Goal: Task Accomplishment & Management: Manage account settings

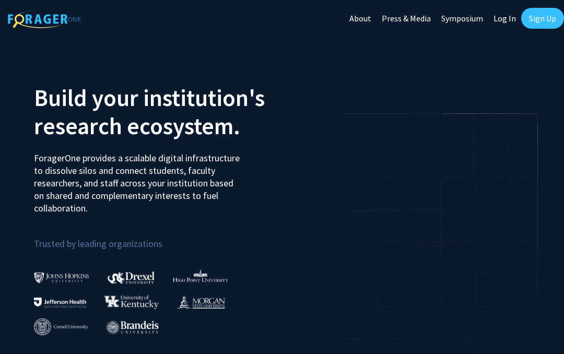
click at [546, 20] on link "Sign Up" at bounding box center [542, 18] width 43 height 21
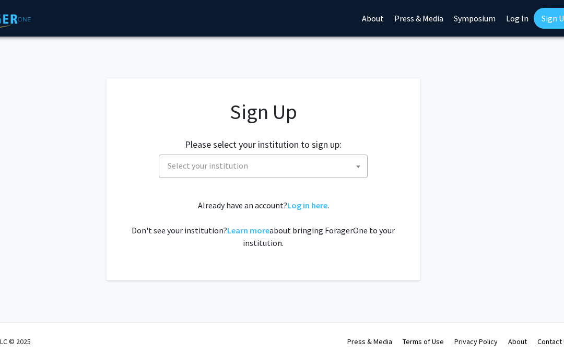
scroll to position [0, 63]
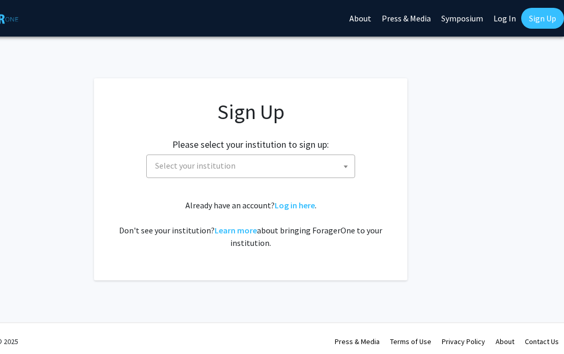
click at [511, 14] on link "Log In" at bounding box center [505, 18] width 33 height 37
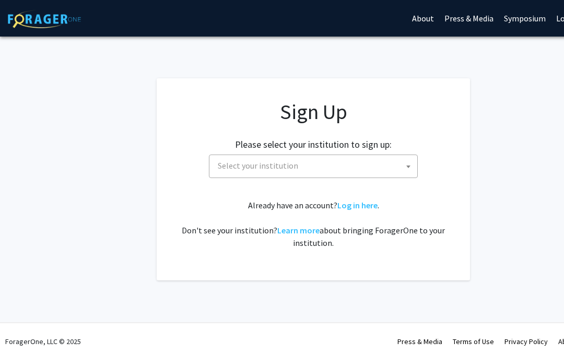
select select
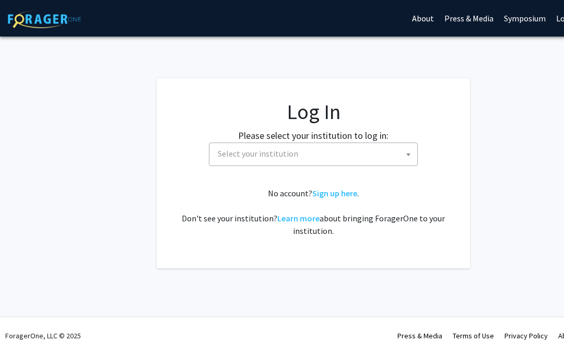
click at [394, 150] on span "Select your institution" at bounding box center [316, 153] width 204 height 21
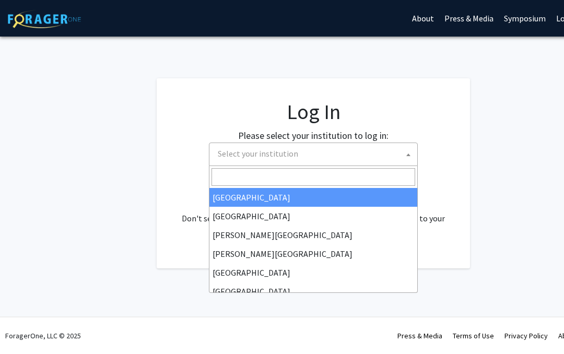
click at [347, 184] on input "Search" at bounding box center [314, 177] width 204 height 18
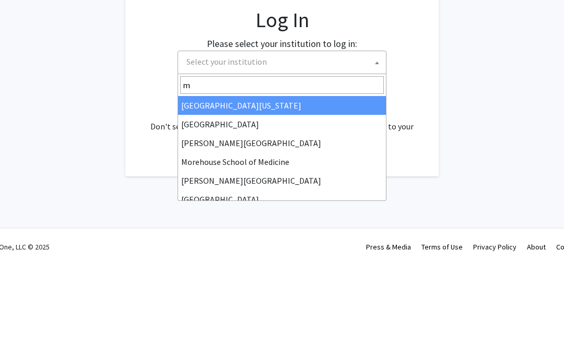
type input "mi"
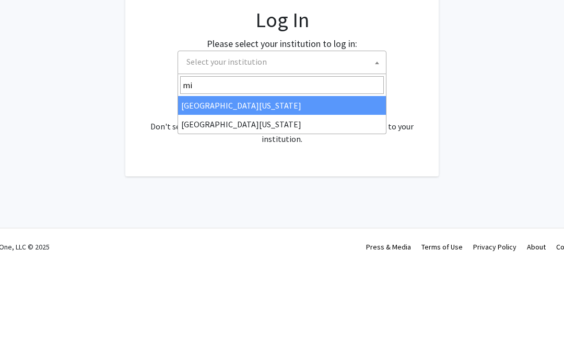
select select "33"
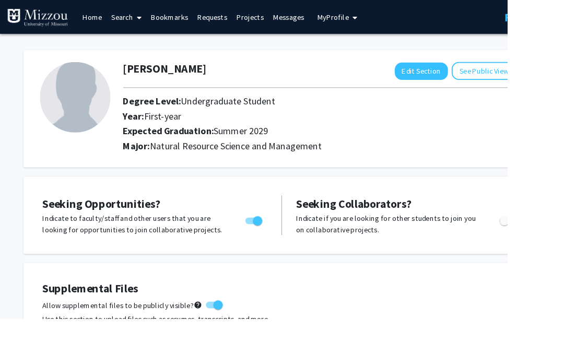
click at [467, 81] on button "Edit Section" at bounding box center [468, 78] width 59 height 19
select select "first-year"
select select "46: summer_2029"
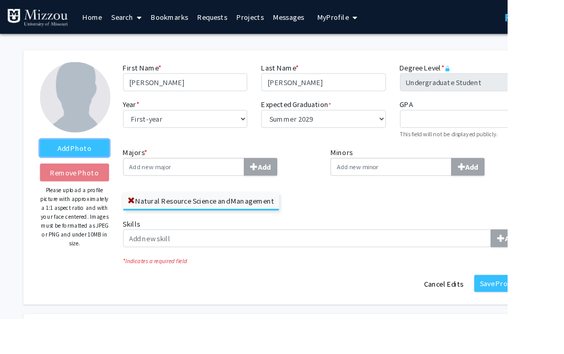
click at [104, 165] on label "Add Photo" at bounding box center [82, 164] width 77 height 19
click at [0, 0] on input "Add Photo" at bounding box center [0, 0] width 0 height 0
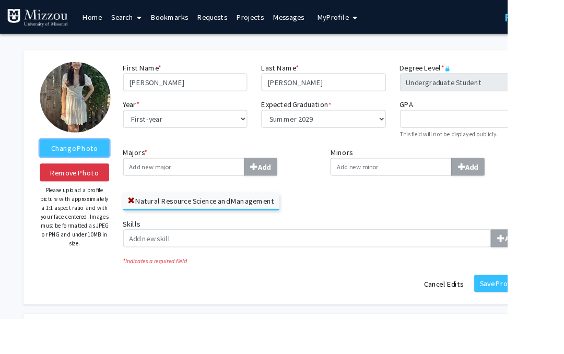
click at [105, 163] on label "Change Photo" at bounding box center [82, 164] width 77 height 19
click at [0, 0] on input "Change Photo" at bounding box center [0, 0] width 0 height 0
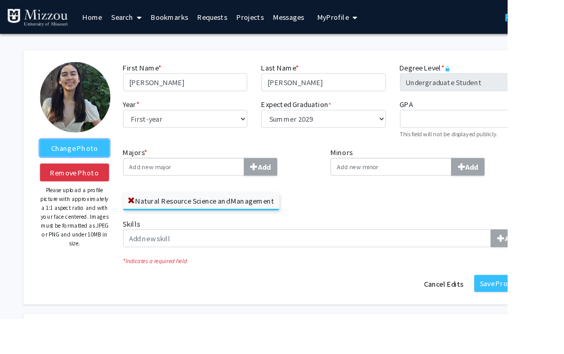
scroll to position [10, 0]
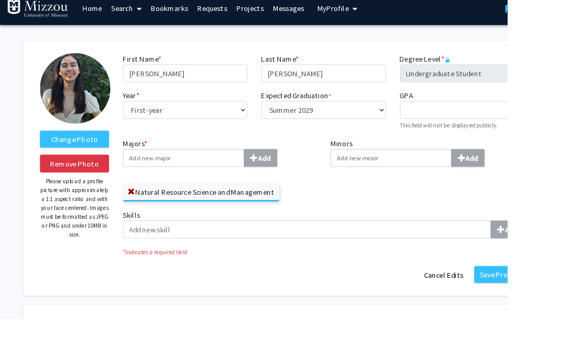
click at [564, 304] on button "Save Profile" at bounding box center [554, 305] width 55 height 19
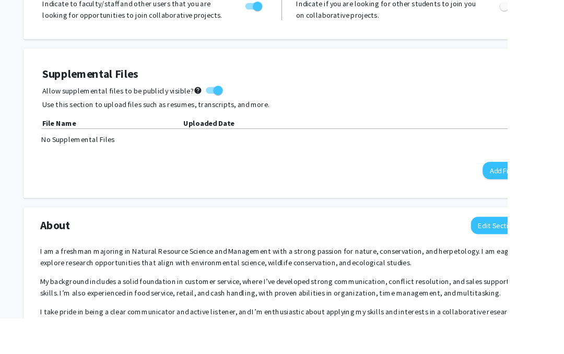
scroll to position [226, 0]
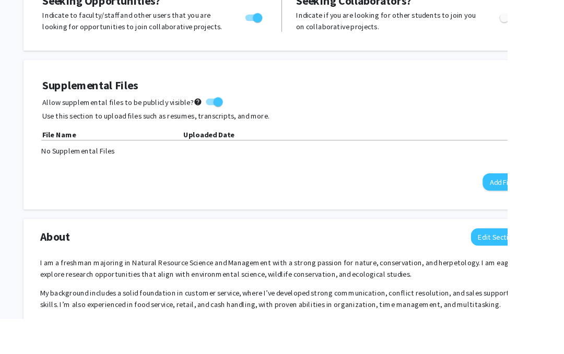
click at [559, 204] on button "Add File" at bounding box center [558, 202] width 43 height 19
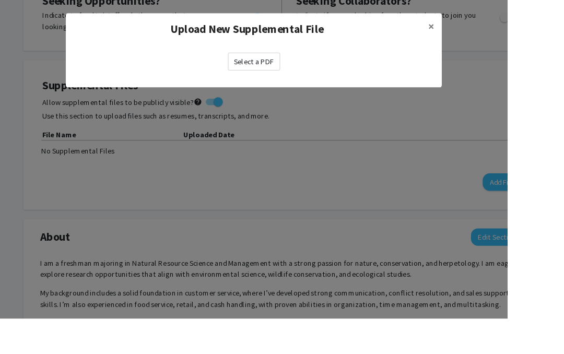
click at [311, 63] on label "Select a PDF" at bounding box center [282, 69] width 58 height 20
click at [0, 0] on input "Select a PDF" at bounding box center [0, 0] width 0 height 0
click at [483, 26] on span "×" at bounding box center [479, 29] width 7 height 16
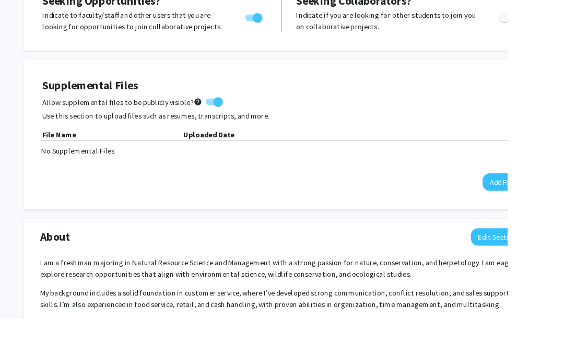
click at [564, 202] on button "Add File" at bounding box center [558, 202] width 43 height 19
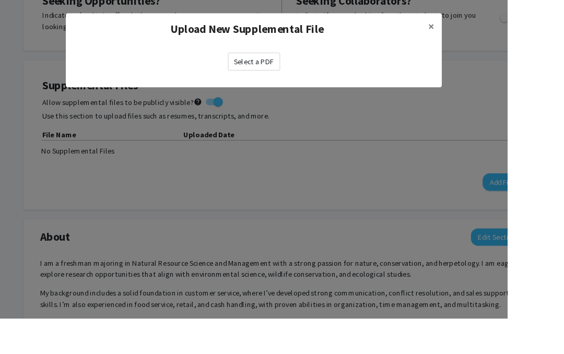
click at [311, 68] on label "Select a PDF" at bounding box center [282, 69] width 58 height 20
click at [0, 0] on input "Select a PDF" at bounding box center [0, 0] width 0 height 0
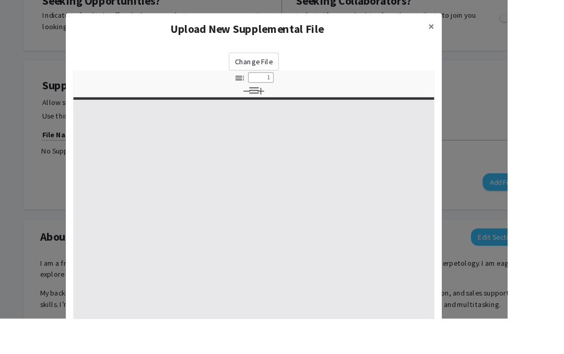
select select "custom"
type input "0"
select select "custom"
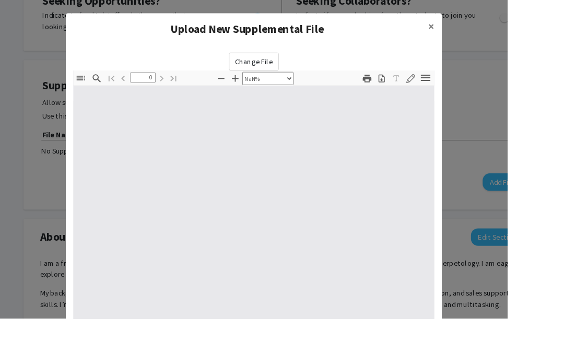
type input "1"
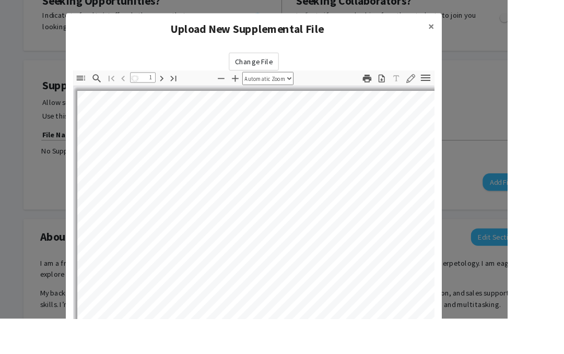
select select "auto"
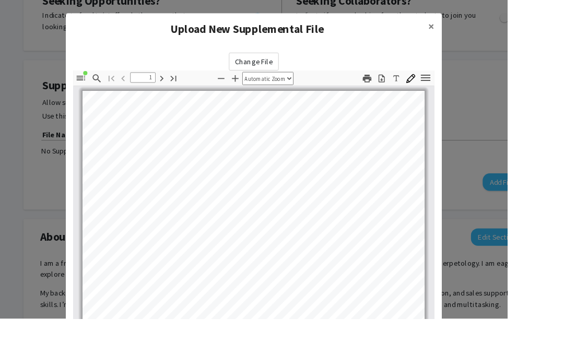
scroll to position [0, 0]
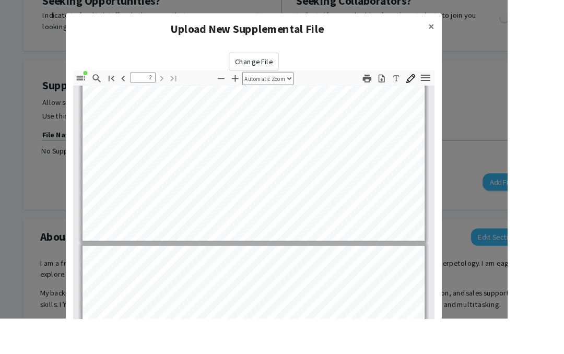
type input "1"
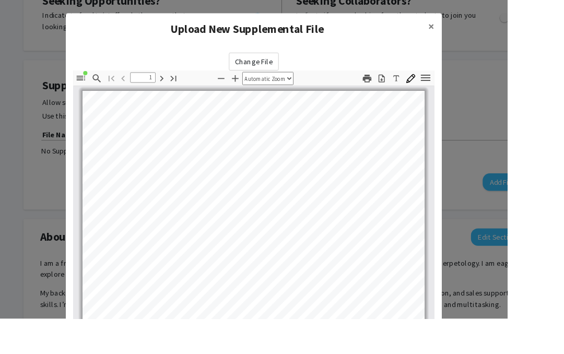
click at [483, 31] on span "×" at bounding box center [479, 29] width 7 height 16
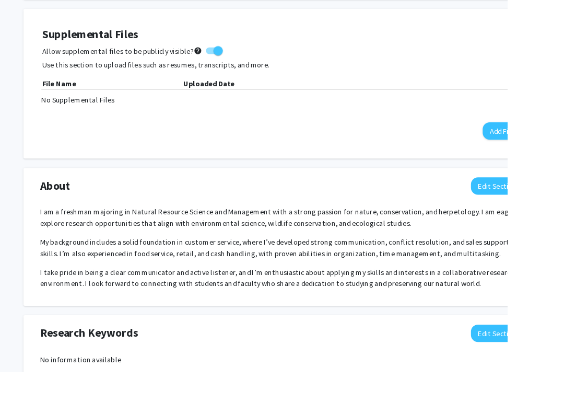
scroll to position [293, 0]
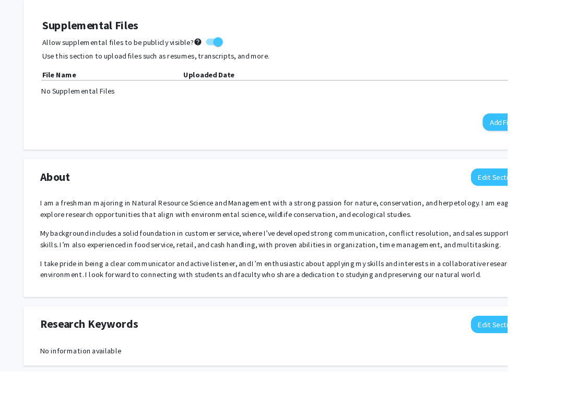
click at [564, 135] on button "Add File" at bounding box center [558, 135] width 43 height 19
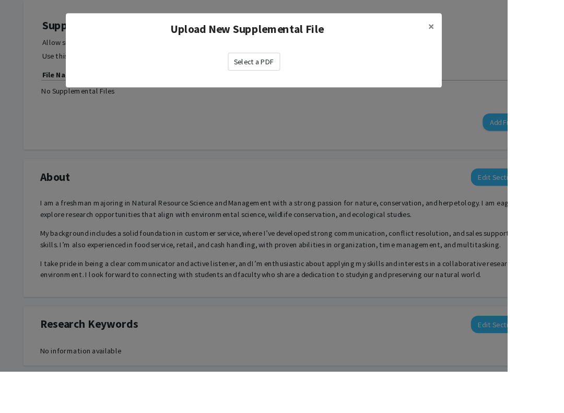
click at [311, 64] on label "Select a PDF" at bounding box center [282, 69] width 58 height 20
click at [0, 0] on input "Select a PDF" at bounding box center [0, 0] width 0 height 0
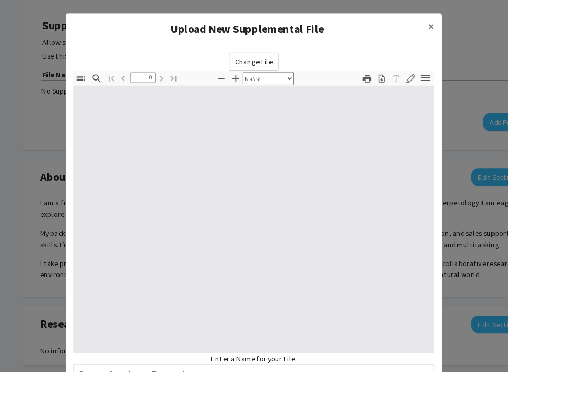
select select "auto"
type input "1"
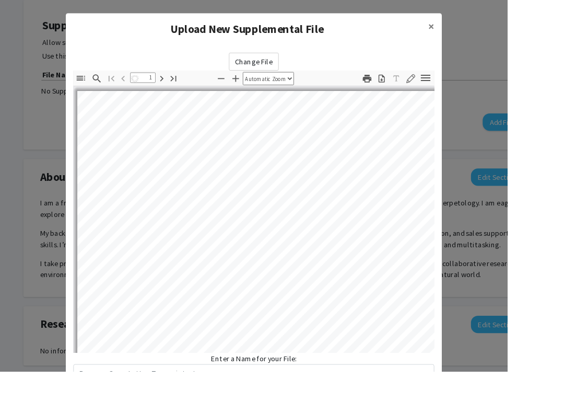
select select "auto"
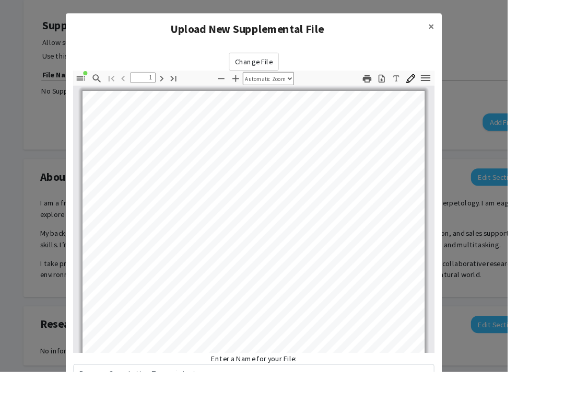
scroll to position [44, 0]
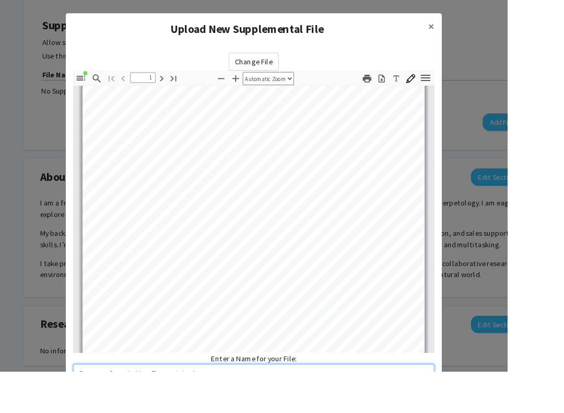
click at [395, 354] on input "text" at bounding box center [282, 414] width 401 height 20
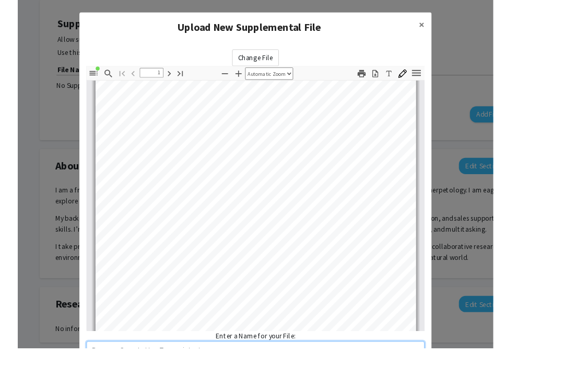
scroll to position [388, 0]
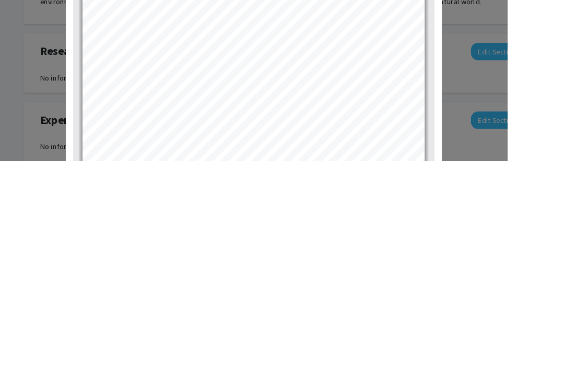
type input "Re"
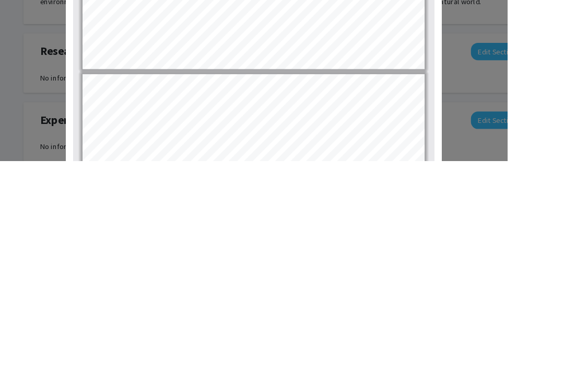
type input "2"
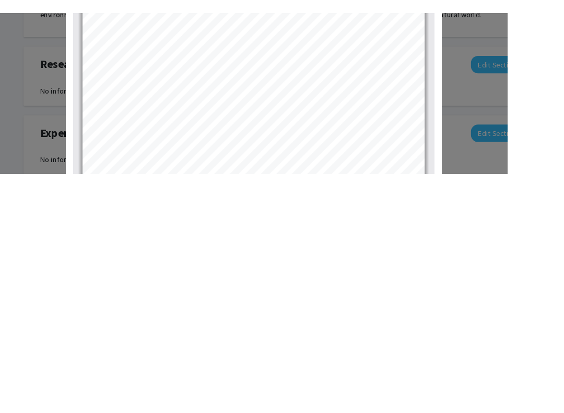
scroll to position [596, 0]
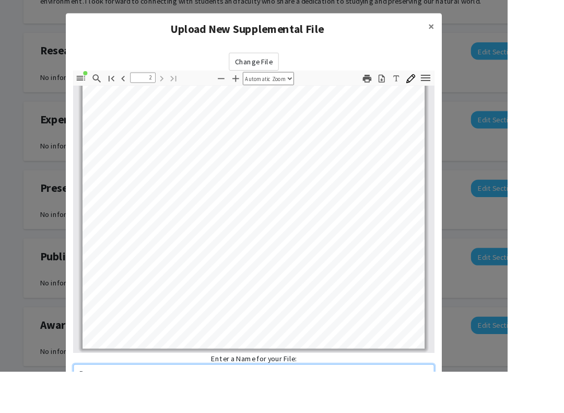
click at [405, 354] on input "Resume" at bounding box center [282, 414] width 401 height 20
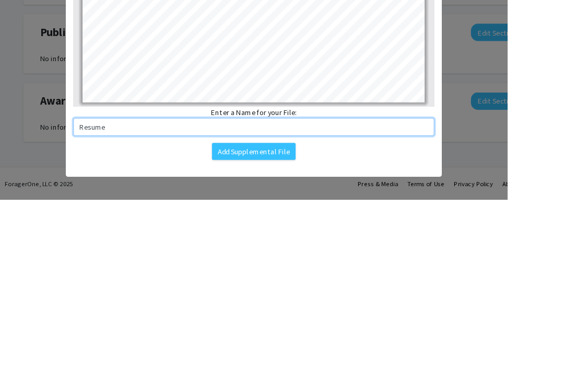
scroll to position [108, 0]
click at [397, 296] on input "Resume" at bounding box center [282, 306] width 401 height 20
click at [138, 296] on input "Resume [PERSON_NAME]" at bounding box center [282, 306] width 401 height 20
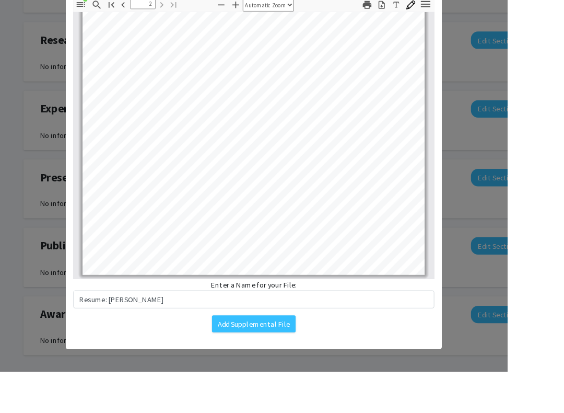
scroll to position [36, 0]
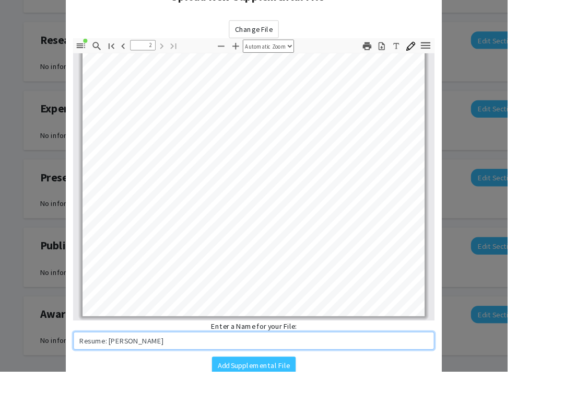
type input "Resume: [PERSON_NAME]"
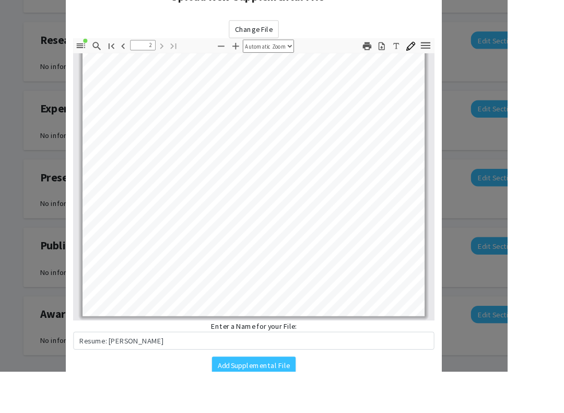
click at [329, 354] on button "Add Supplemental File" at bounding box center [282, 405] width 93 height 19
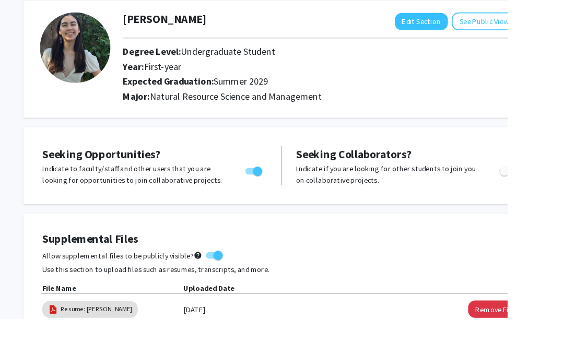
scroll to position [0, 0]
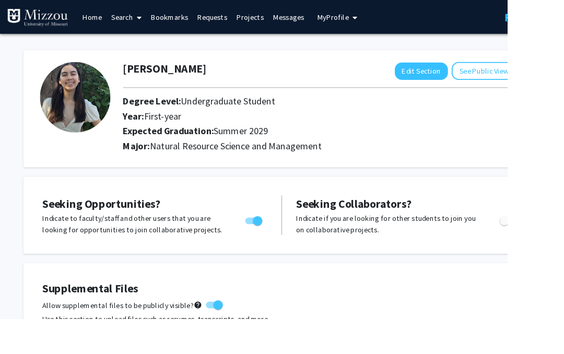
click at [103, 16] on link "Home" at bounding box center [102, 19] width 32 height 37
